Goal: Navigation & Orientation: Find specific page/section

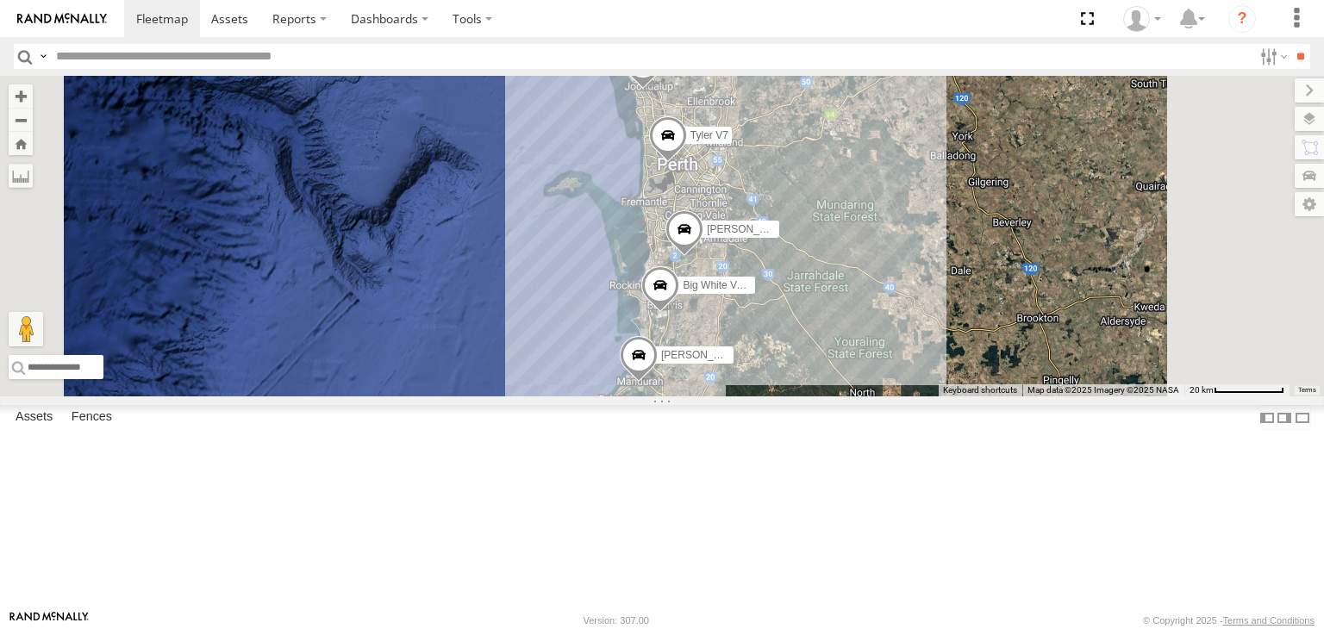
drag, startPoint x: 602, startPoint y: 326, endPoint x: 689, endPoint y: 367, distance: 96.4
click at [689, 367] on div "To navigate the map with touch gestures double-tap and hold your finger on the …" at bounding box center [662, 236] width 1324 height 321
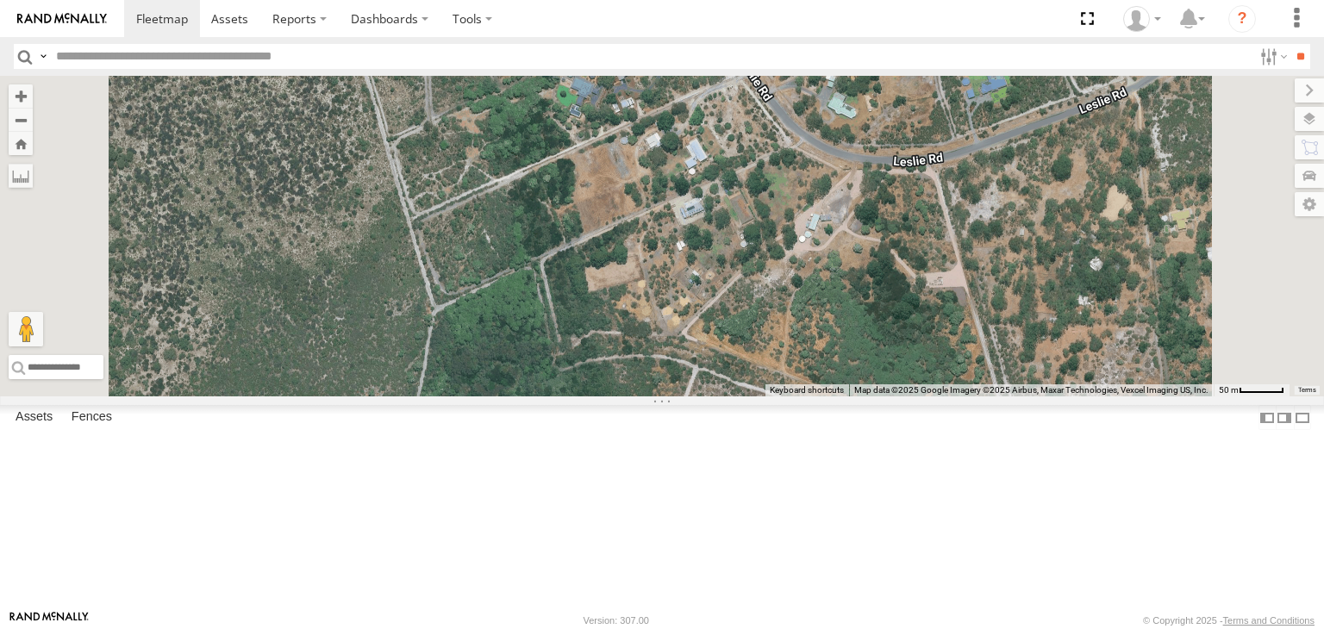
drag, startPoint x: 820, startPoint y: 184, endPoint x: 855, endPoint y: 293, distance: 113.9
click at [855, 293] on div "Tyler V7 Audrey V6 Big White Van (Jay) Mark V8 Chris V9" at bounding box center [662, 236] width 1324 height 321
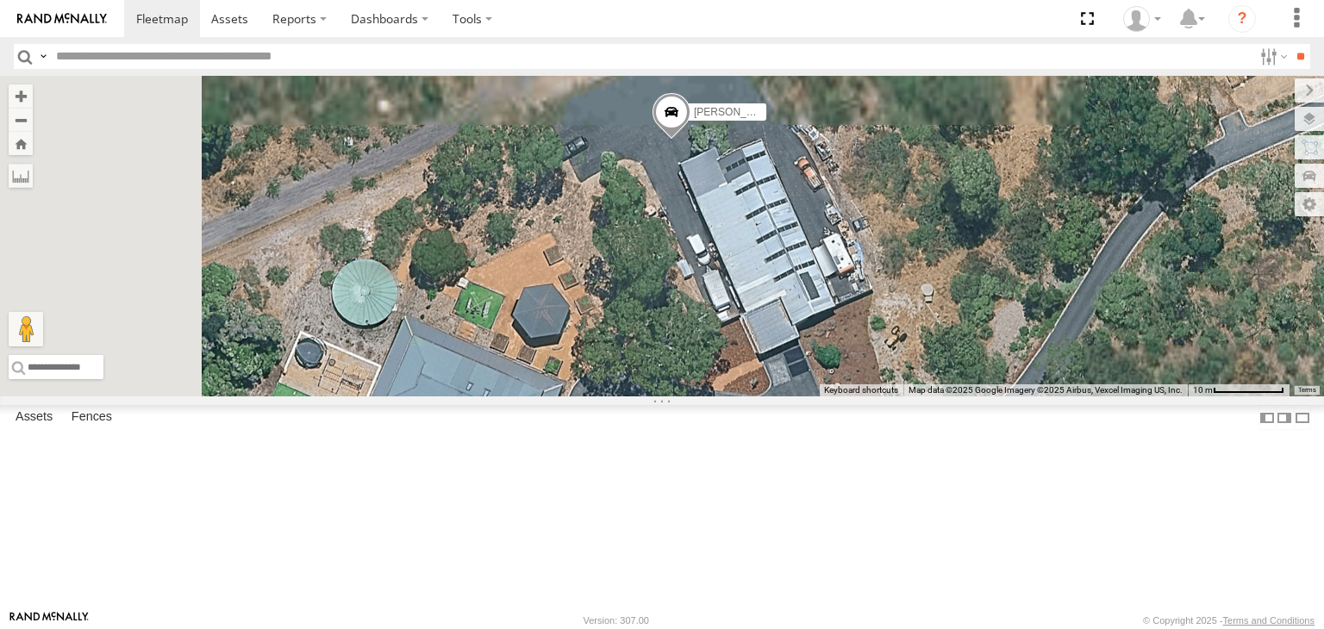
drag, startPoint x: 850, startPoint y: 209, endPoint x: 899, endPoint y: 394, distance: 191.4
click at [899, 394] on div "Tyler V7 Audrey V6 Big White Van (Jay) Mark V8 Chris V9" at bounding box center [662, 236] width 1324 height 321
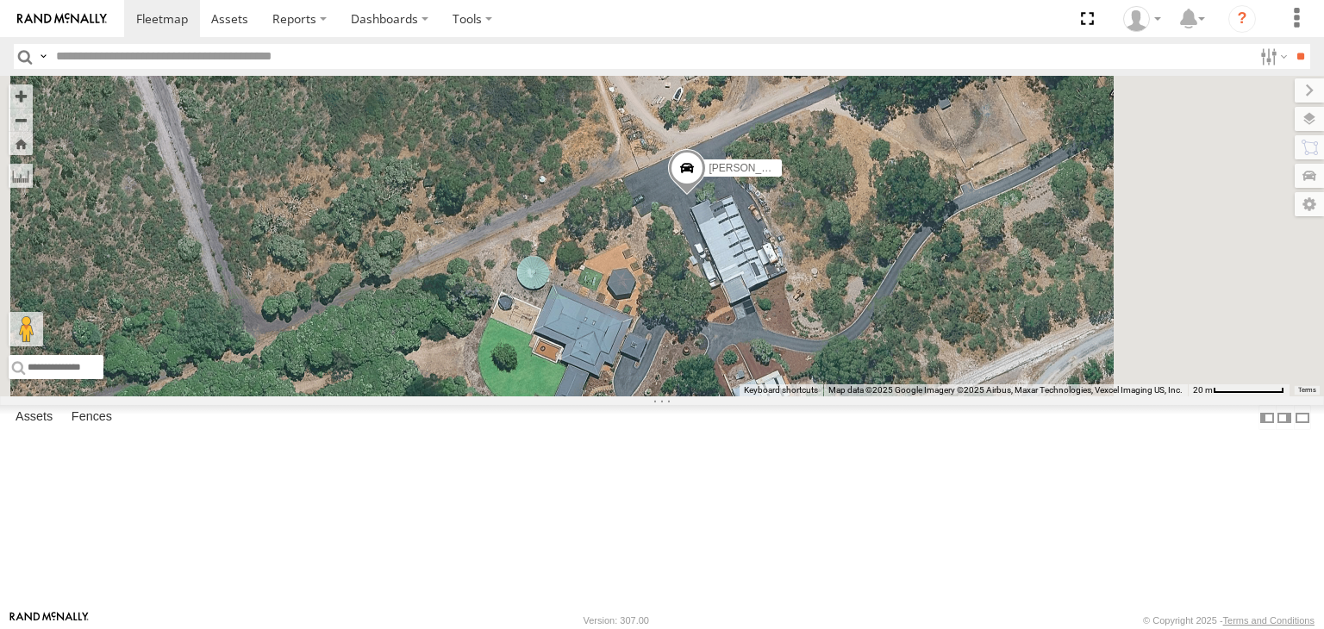
click at [0, 0] on div "Big White Van (Jay) All Assets Laricina Ln Baldivis -32.35176 115.80791" at bounding box center [0, 0] width 0 height 0
click at [0, 0] on div "Big White Van ([PERSON_NAME])" at bounding box center [0, 0] width 0 height 0
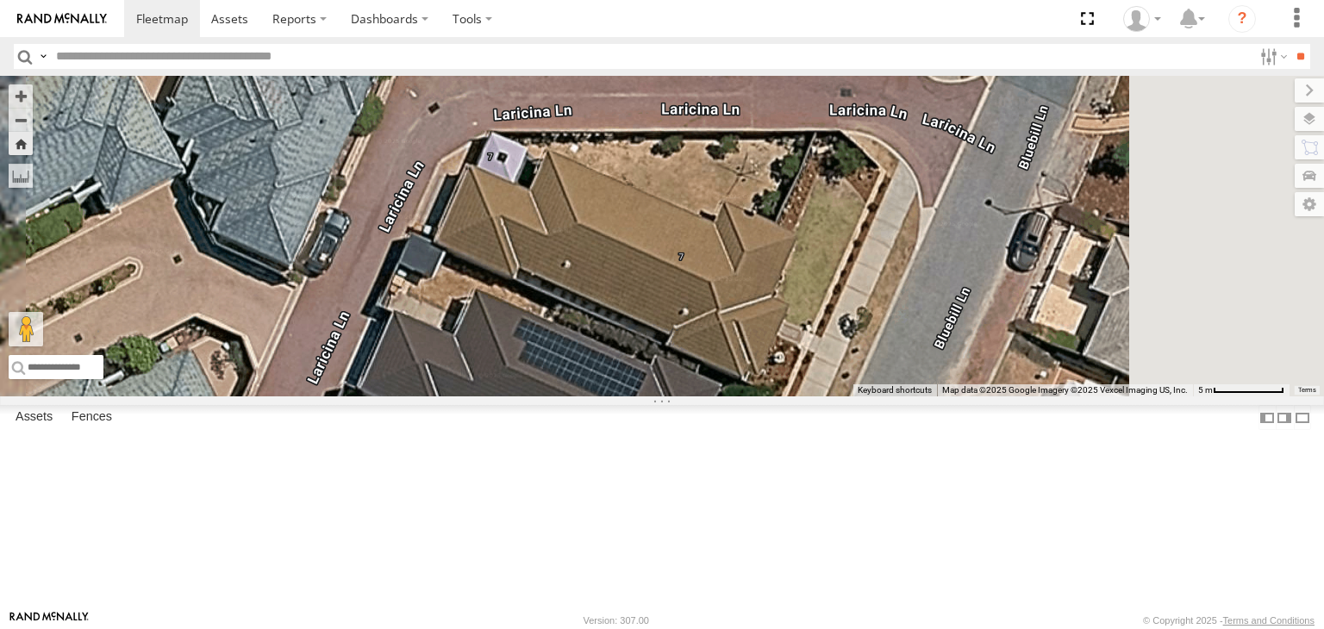
drag, startPoint x: 892, startPoint y: 268, endPoint x: 866, endPoint y: 461, distance: 194.7
click at [866, 396] on div "Big White Van ([PERSON_NAME])" at bounding box center [662, 236] width 1324 height 321
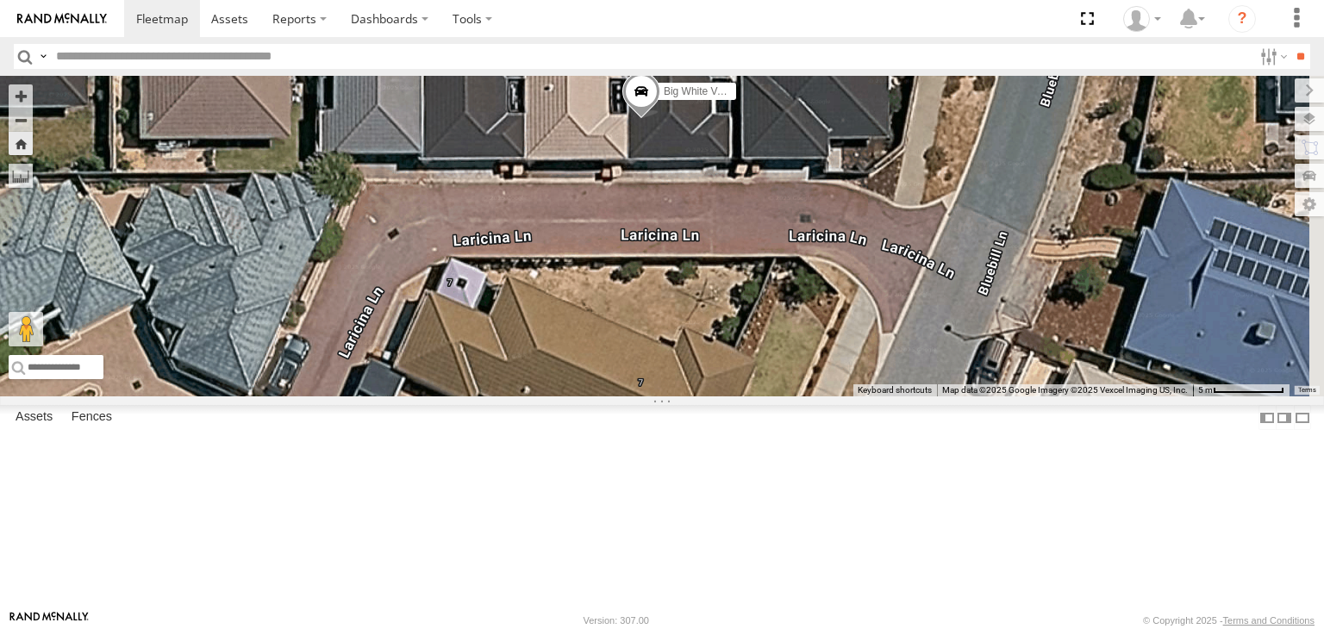
drag, startPoint x: 954, startPoint y: 334, endPoint x: 911, endPoint y: 464, distance: 136.2
click at [911, 396] on div "Big White Van ([PERSON_NAME])" at bounding box center [662, 236] width 1324 height 321
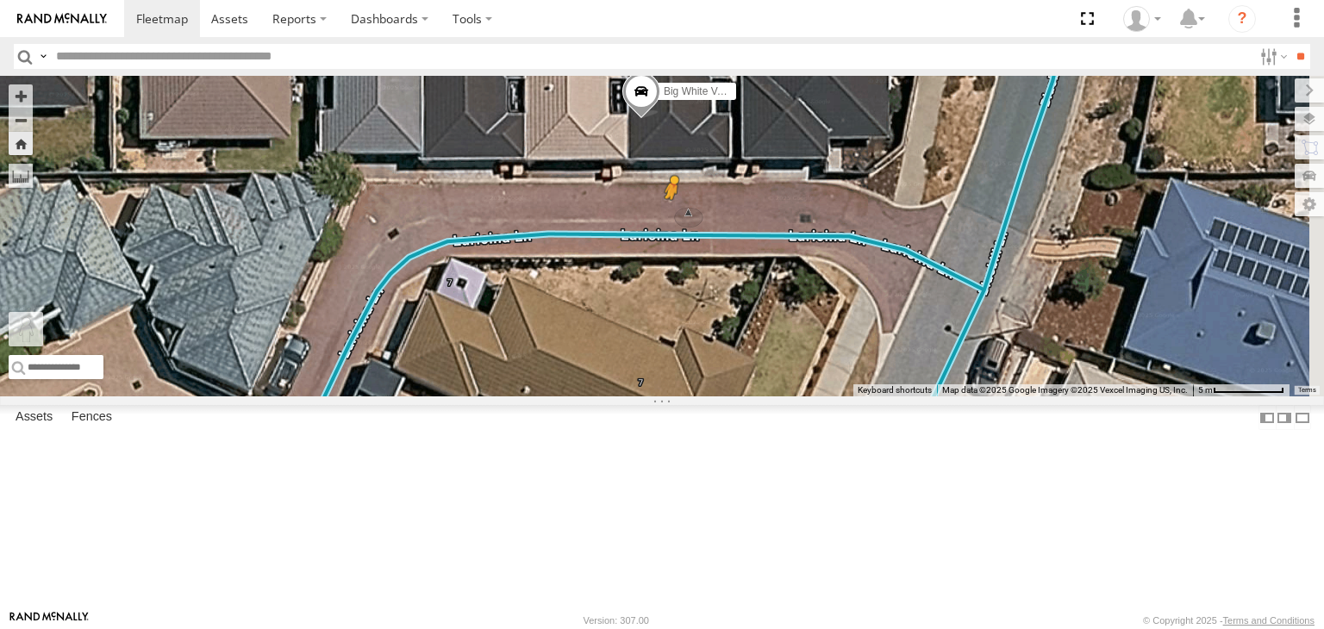
drag, startPoint x: 458, startPoint y: 555, endPoint x: 889, endPoint y: 320, distance: 491.6
click at [889, 320] on div "Big White Van (Jay) To activate drag with keyboard, press Alt + Enter. Once in …" at bounding box center [662, 236] width 1324 height 321
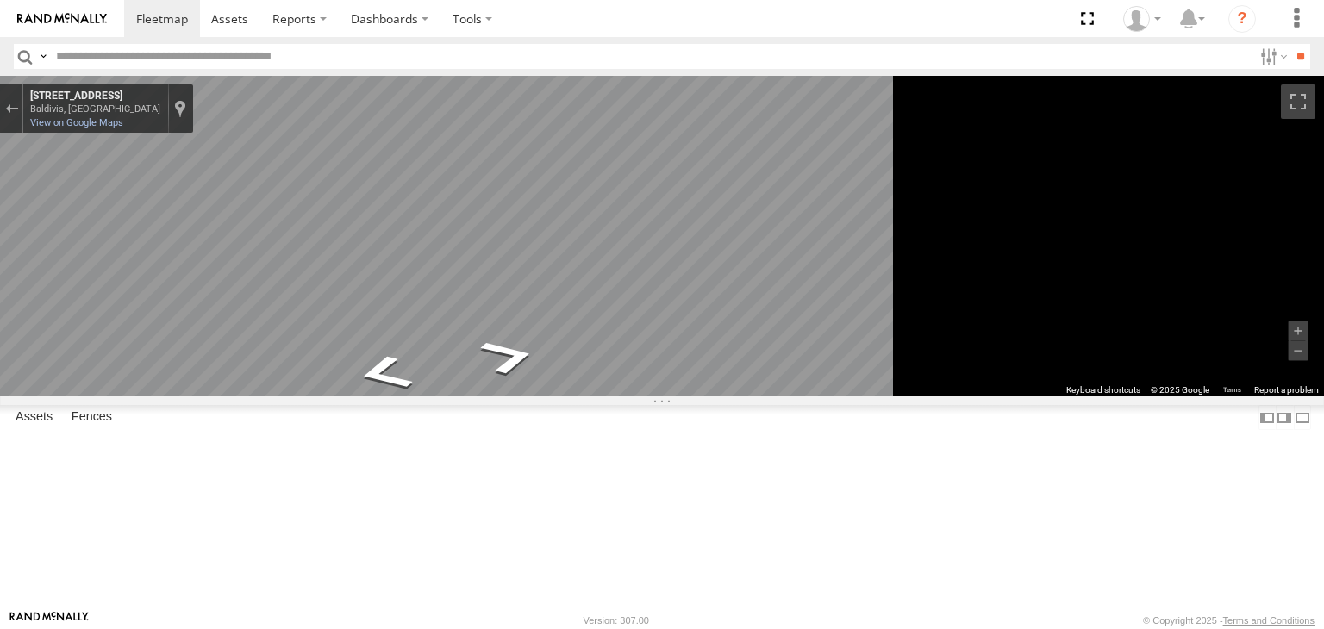
click at [0, 0] on div "[PERSON_NAME] V9" at bounding box center [0, 0] width 0 height 0
click at [0, 0] on div at bounding box center [0, 0] width 0 height 0
click at [0, 0] on div "[PERSON_NAME] V9" at bounding box center [0, 0] width 0 height 0
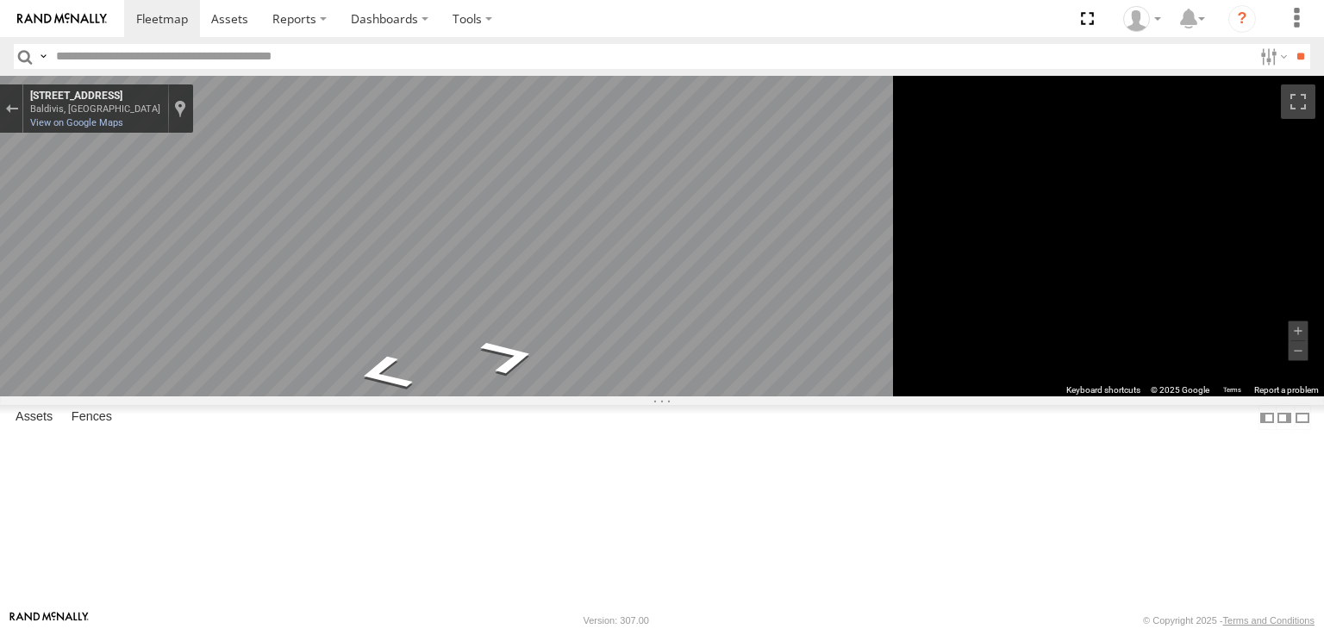
click at [0, 0] on div "Mark V8 All Assets" at bounding box center [0, 0] width 0 height 0
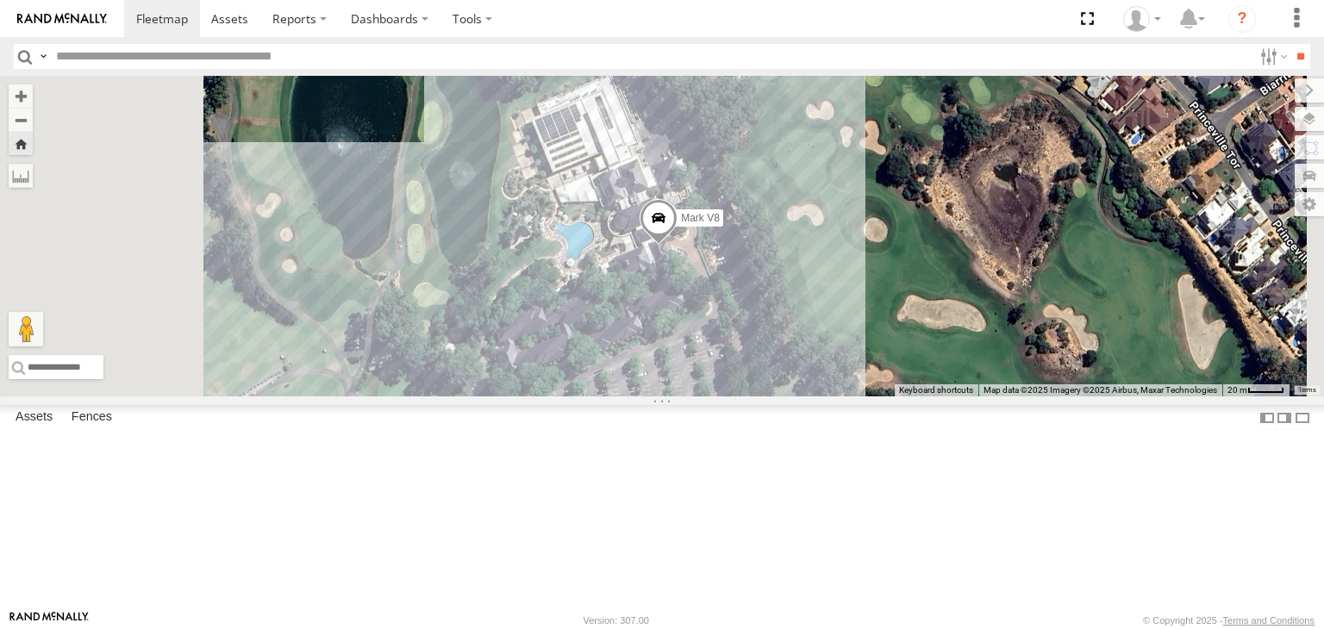
click at [1162, 266] on div "Mark V8 Loading..." at bounding box center [662, 236] width 1324 height 321
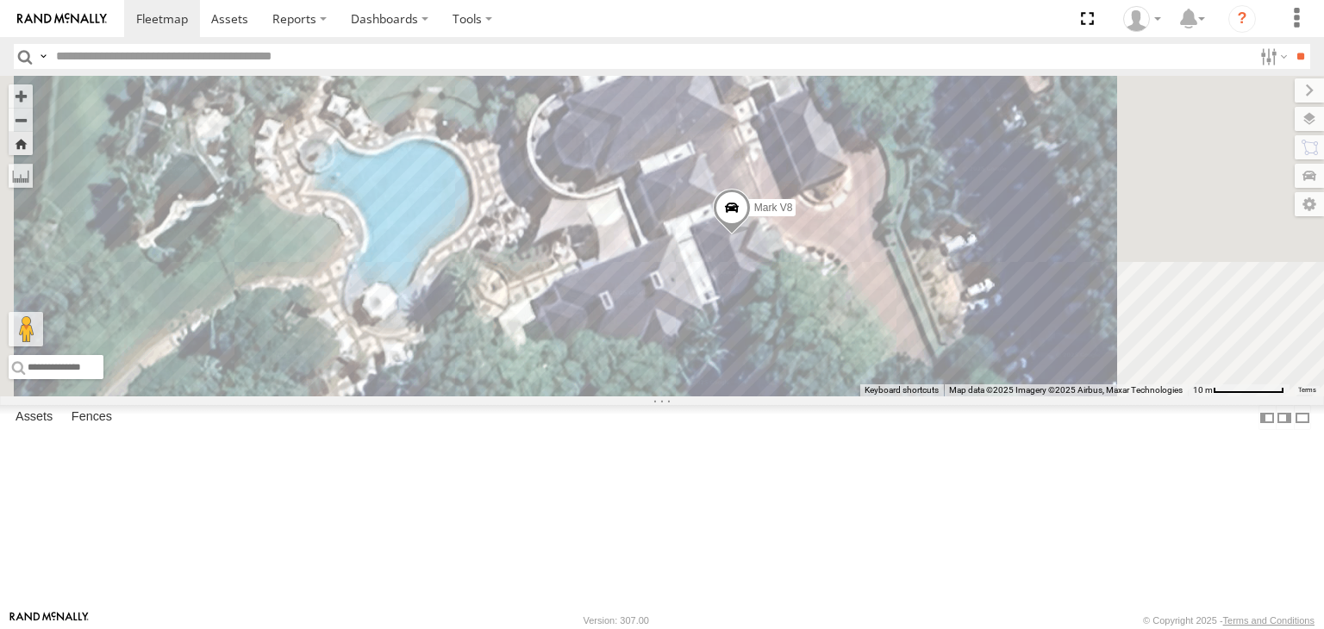
click at [0, 0] on div "Tyler V7" at bounding box center [0, 0] width 0 height 0
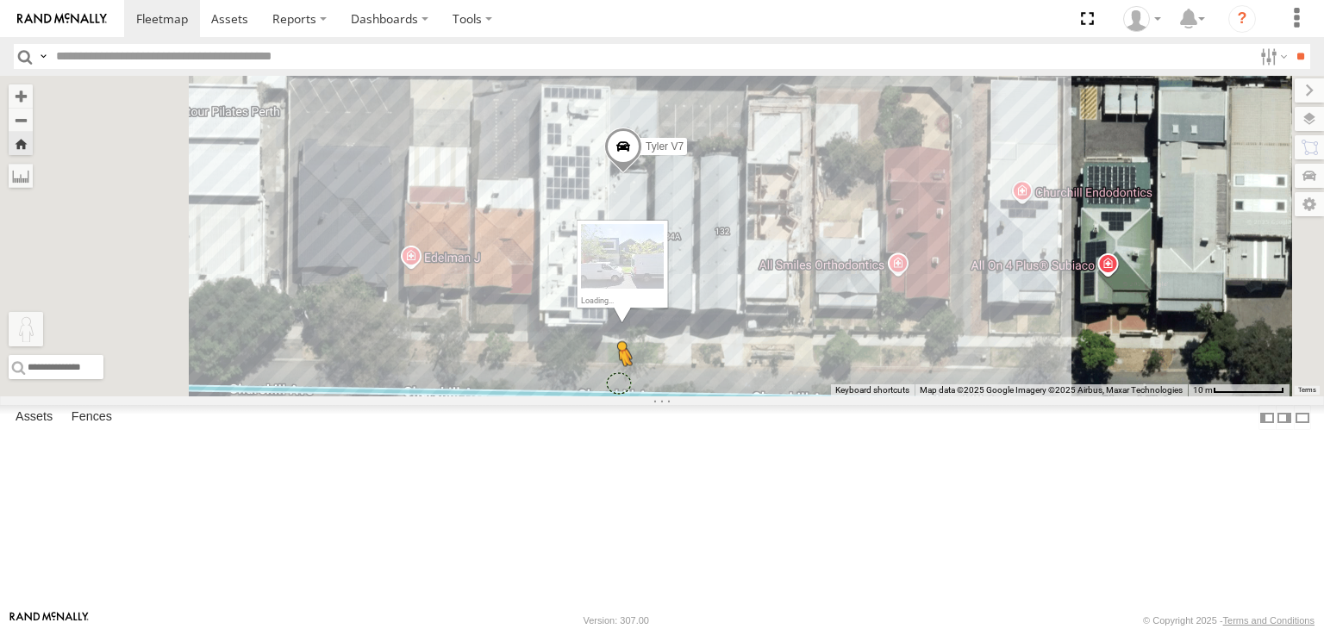
drag, startPoint x: 462, startPoint y: 540, endPoint x: 835, endPoint y: 489, distance: 376.5
click at [835, 396] on div "Tyler V7 To activate drag with keyboard, press Alt + Enter. Once in keyboard dr…" at bounding box center [662, 236] width 1324 height 321
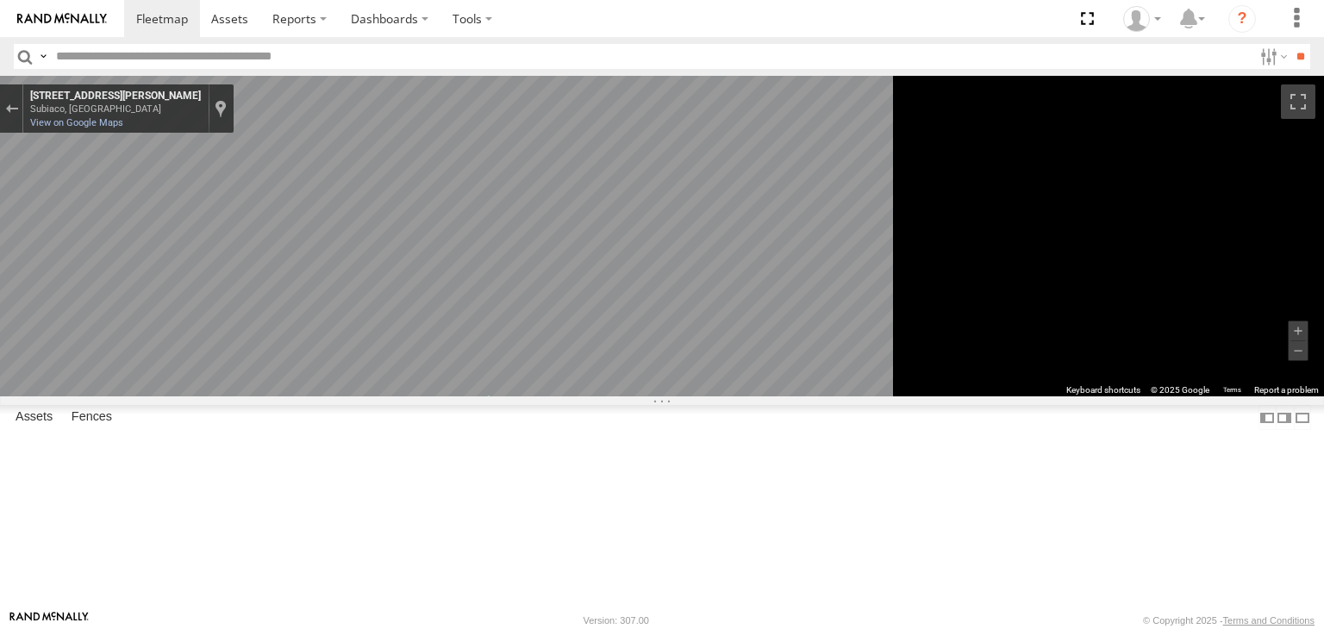
click at [559, 406] on icon "Go East, Churchill Ave" at bounding box center [509, 407] width 100 height 47
click at [0, 0] on div "[PERSON_NAME] V6" at bounding box center [0, 0] width 0 height 0
click at [394, 30] on label "Dashboards" at bounding box center [390, 18] width 102 height 37
click at [395, 51] on span at bounding box center [395, 52] width 86 height 16
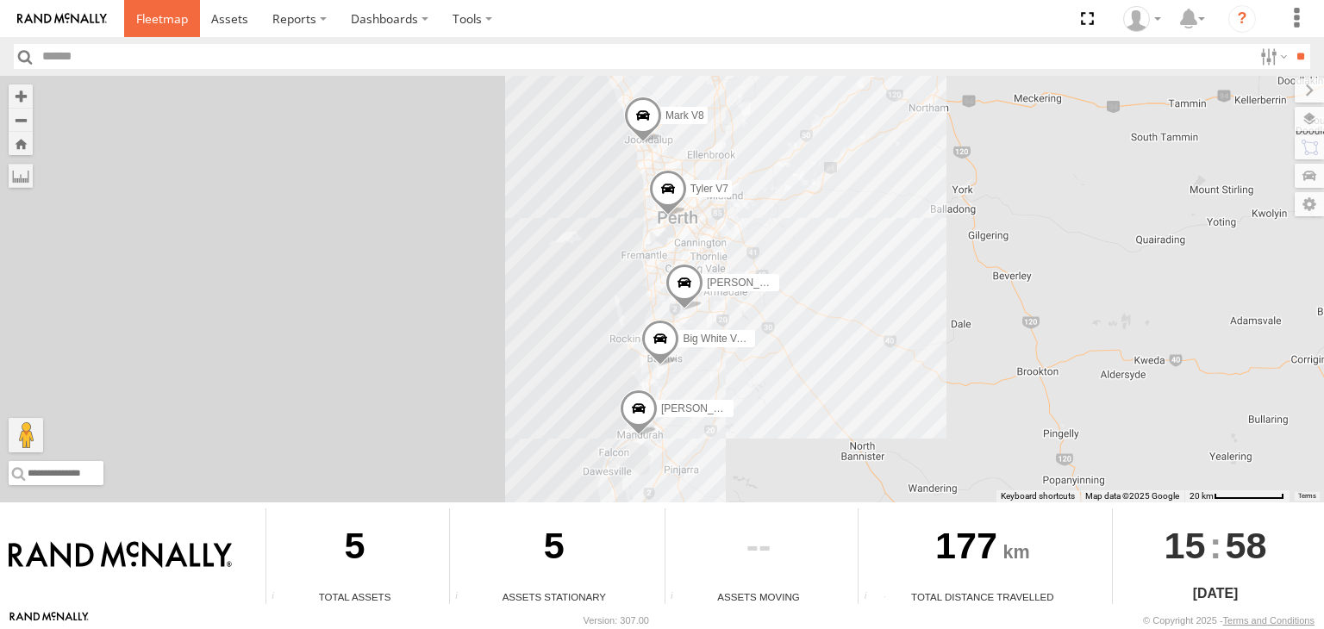
click at [166, 1] on link at bounding box center [162, 18] width 76 height 37
